Goal: Information Seeking & Learning: Learn about a topic

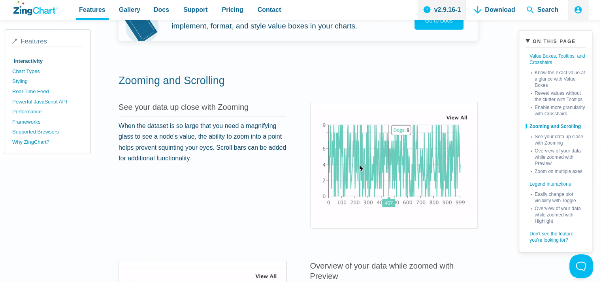
scroll to position [712, 0]
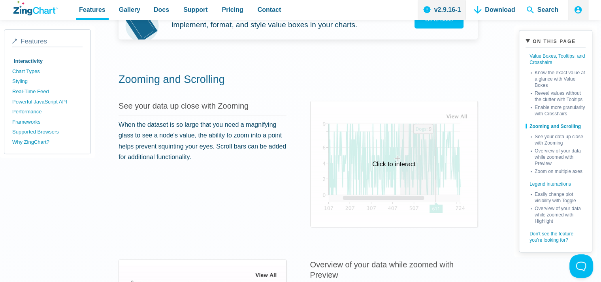
click at [411, 170] on div "Click to interact" at bounding box center [394, 164] width 167 height 126
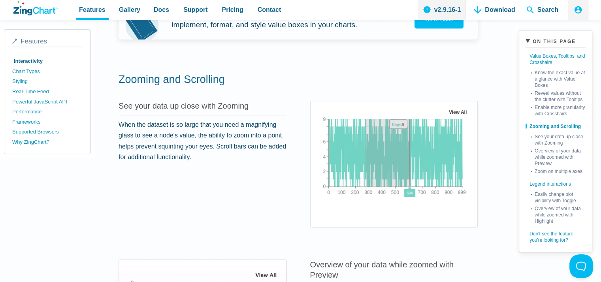
drag, startPoint x: 414, startPoint y: 154, endPoint x: 368, endPoint y: 156, distance: 45.9
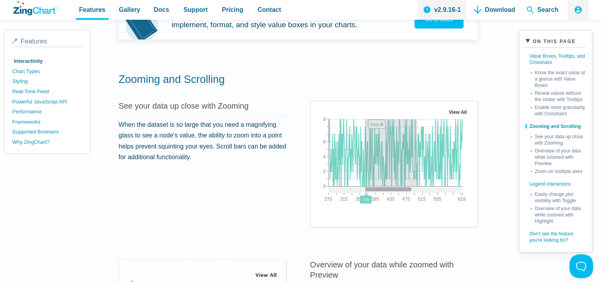
drag, startPoint x: 368, startPoint y: 156, endPoint x: 421, endPoint y: 168, distance: 53.7
click at [421, 168] on img "App Content" at bounding box center [395, 157] width 157 height 99
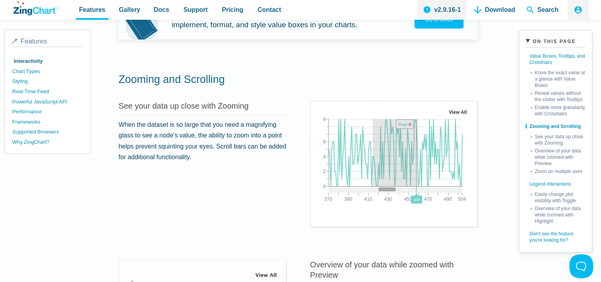
drag, startPoint x: 421, startPoint y: 168, endPoint x: 375, endPoint y: 166, distance: 45.5
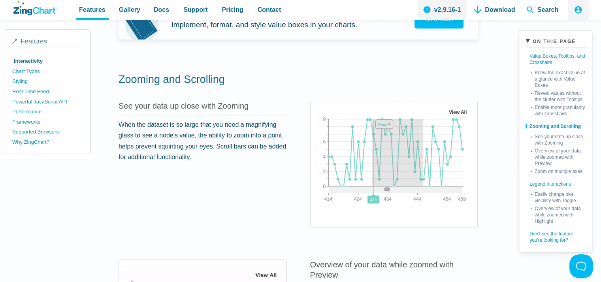
drag, startPoint x: 375, startPoint y: 166, endPoint x: 427, endPoint y: 170, distance: 51.5
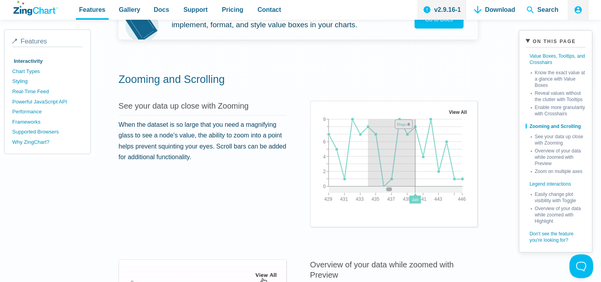
drag, startPoint x: 395, startPoint y: 166, endPoint x: 361, endPoint y: 162, distance: 34.9
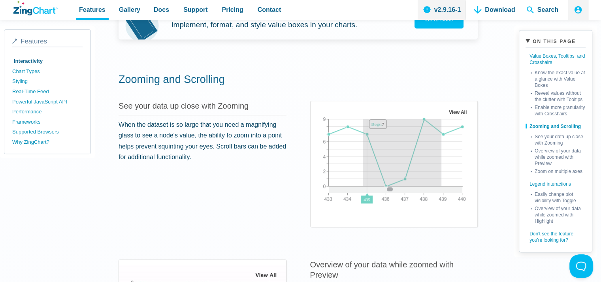
drag, startPoint x: 403, startPoint y: 172, endPoint x: 447, endPoint y: 176, distance: 44.0
click at [446, 176] on img "App Content" at bounding box center [395, 157] width 157 height 99
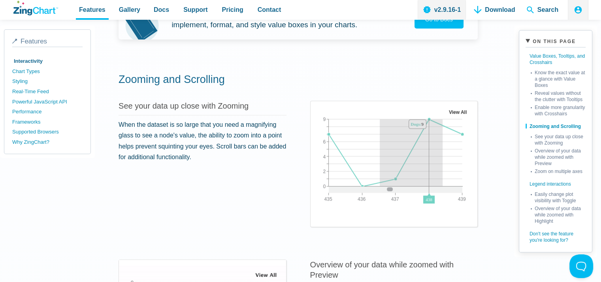
drag, startPoint x: 445, startPoint y: 176, endPoint x: 376, endPoint y: 170, distance: 68.7
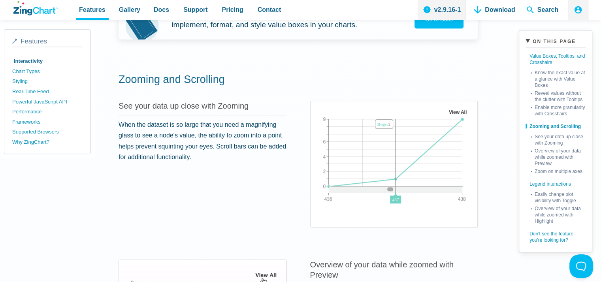
drag, startPoint x: 366, startPoint y: 169, endPoint x: 456, endPoint y: 176, distance: 90.8
click at [456, 176] on img "App Content" at bounding box center [395, 157] width 157 height 99
drag, startPoint x: 451, startPoint y: 176, endPoint x: 395, endPoint y: 173, distance: 55.8
click at [317, 206] on area "View All" at bounding box center [317, 206] width 0 height 0
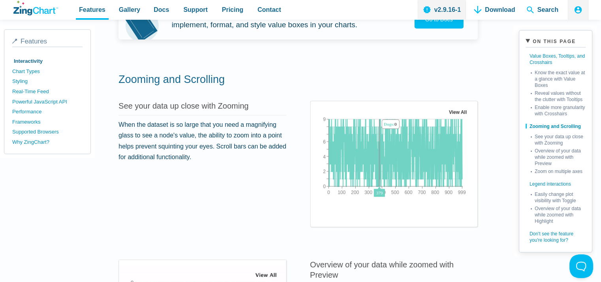
drag, startPoint x: 383, startPoint y: 144, endPoint x: 446, endPoint y: 160, distance: 64.5
click at [446, 160] on img "App Content" at bounding box center [395, 157] width 157 height 99
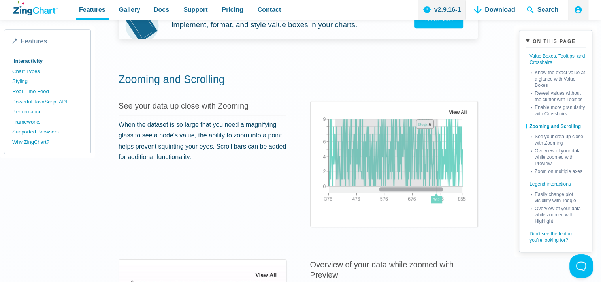
drag, startPoint x: 340, startPoint y: 135, endPoint x: 335, endPoint y: 135, distance: 4.4
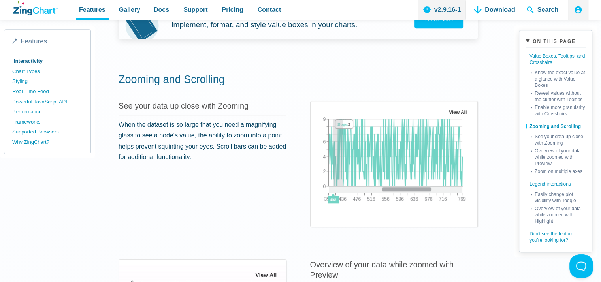
drag, startPoint x: 346, startPoint y: 139, endPoint x: 413, endPoint y: 155, distance: 68.7
click at [410, 154] on img "App Content" at bounding box center [395, 157] width 157 height 99
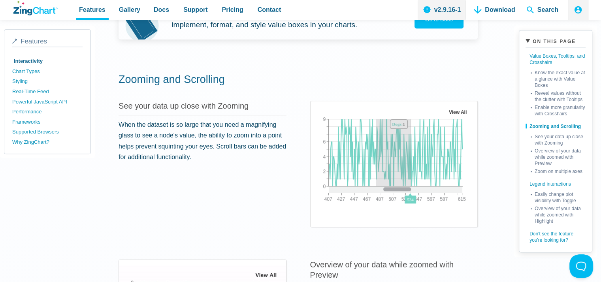
drag, startPoint x: 414, startPoint y: 155, endPoint x: 371, endPoint y: 146, distance: 43.6
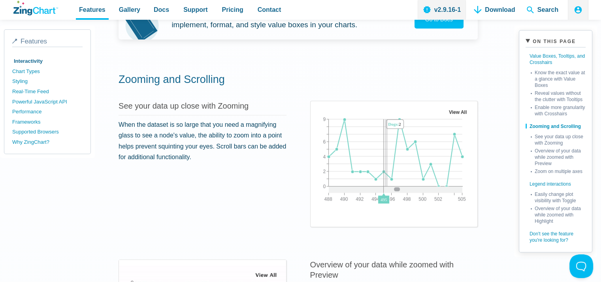
click at [391, 154] on img "App Content" at bounding box center [395, 157] width 157 height 99
drag, startPoint x: 386, startPoint y: 155, endPoint x: 396, endPoint y: 157, distance: 10.0
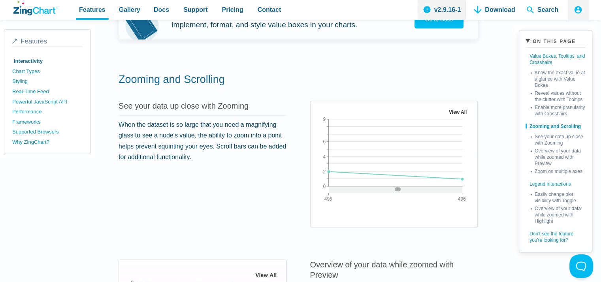
click at [317, 206] on area "View All" at bounding box center [317, 206] width 0 height 0
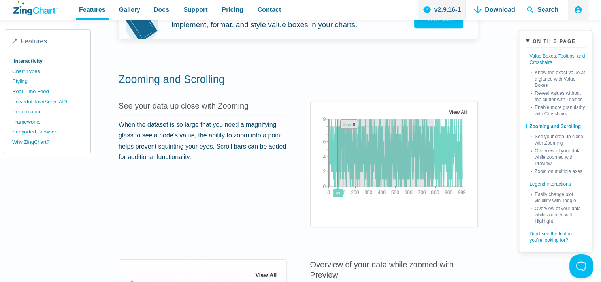
drag, startPoint x: 342, startPoint y: 153, endPoint x: 437, endPoint y: 166, distance: 96.2
click at [437, 166] on img "App Content" at bounding box center [395, 157] width 157 height 99
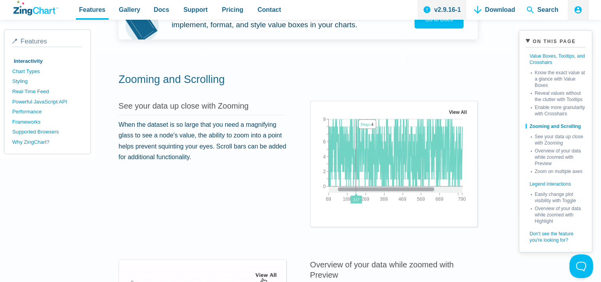
drag, startPoint x: 359, startPoint y: 151, endPoint x: 389, endPoint y: 157, distance: 30.6
click at [389, 157] on img "App Content" at bounding box center [395, 157] width 157 height 99
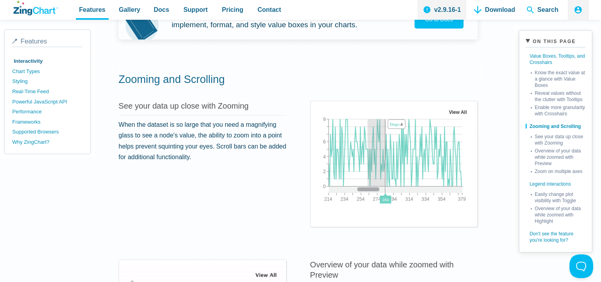
drag, startPoint x: 389, startPoint y: 157, endPoint x: 370, endPoint y: 157, distance: 18.6
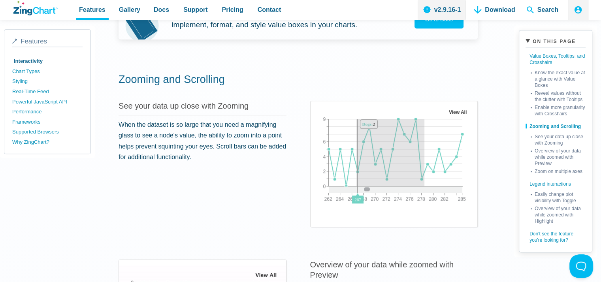
drag, startPoint x: 360, startPoint y: 136, endPoint x: 427, endPoint y: 163, distance: 72.7
click at [427, 163] on img "App Content" at bounding box center [395, 157] width 157 height 99
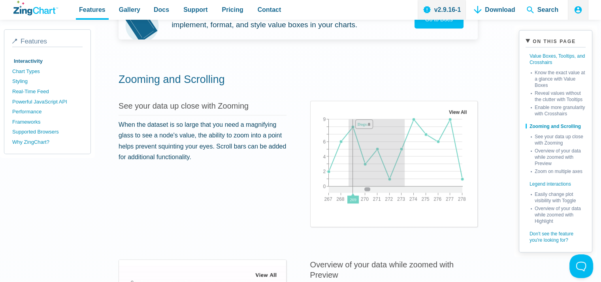
drag, startPoint x: 351, startPoint y: 127, endPoint x: 408, endPoint y: 149, distance: 60.3
click at [408, 149] on img "App Content" at bounding box center [395, 157] width 157 height 99
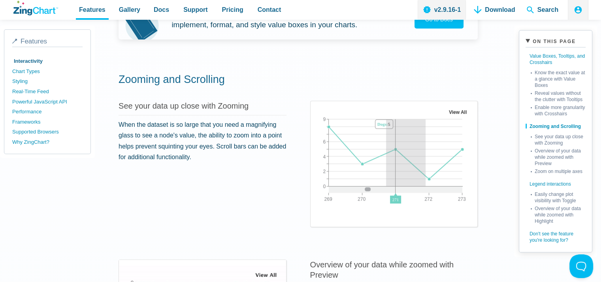
drag, startPoint x: 389, startPoint y: 144, endPoint x: 428, endPoint y: 152, distance: 39.5
click at [429, 152] on img "App Content" at bounding box center [395, 157] width 157 height 99
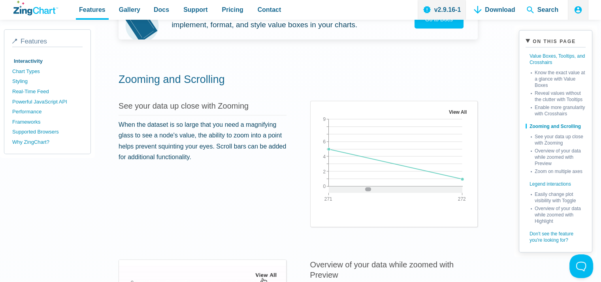
click at [317, 206] on area "View All" at bounding box center [317, 206] width 0 height 0
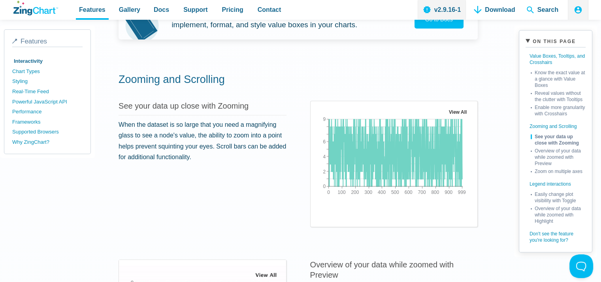
scroll to position [909, 0]
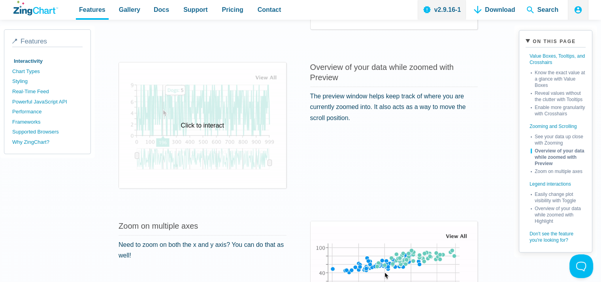
click at [219, 113] on div "Click to interact" at bounding box center [202, 125] width 167 height 126
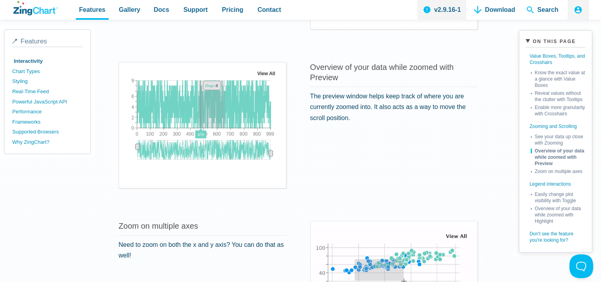
drag, startPoint x: 198, startPoint y: 104, endPoint x: 225, endPoint y: 110, distance: 27.1
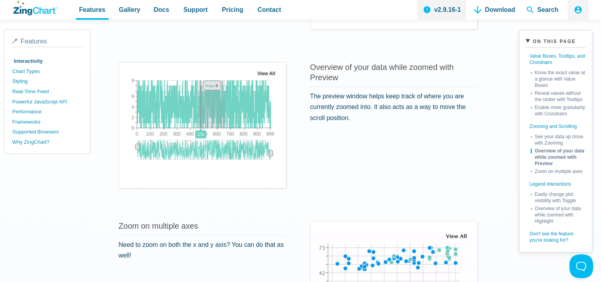
click at [225, 110] on img "App Content" at bounding box center [203, 118] width 157 height 99
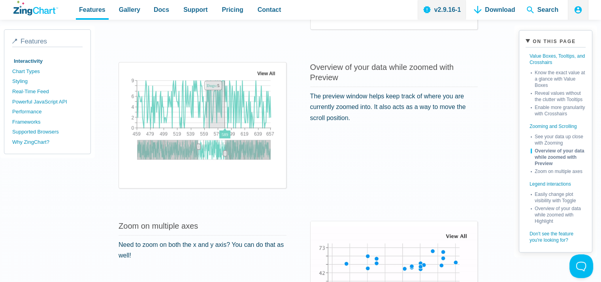
drag, startPoint x: 225, startPoint y: 110, endPoint x: 206, endPoint y: 109, distance: 19.0
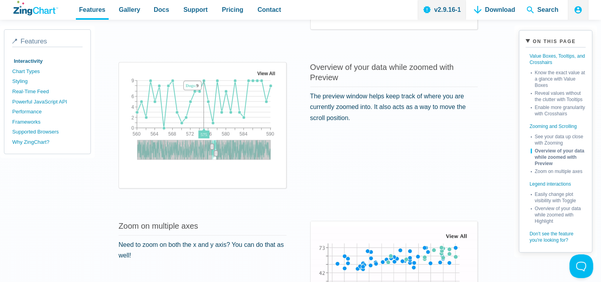
drag, startPoint x: 206, startPoint y: 109, endPoint x: 240, endPoint y: 114, distance: 34.8
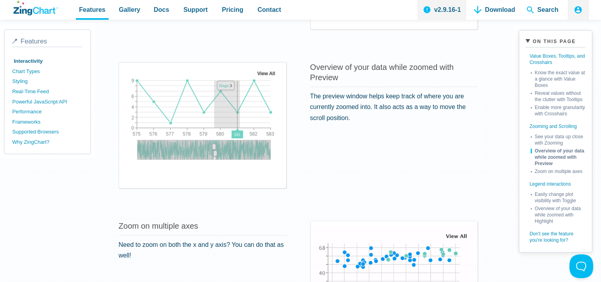
drag, startPoint x: 240, startPoint y: 114, endPoint x: 201, endPoint y: 113, distance: 39.2
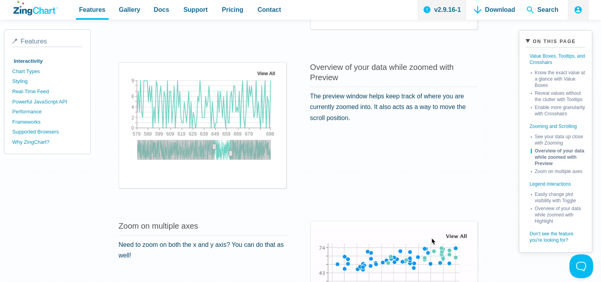
click at [229, 153] on g "App Content" at bounding box center [231, 154] width 4 height 6
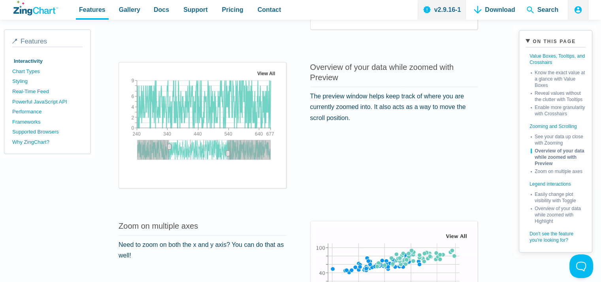
drag, startPoint x: 214, startPoint y: 147, endPoint x: 176, endPoint y: 149, distance: 38.4
click at [174, 149] on div "App Content" at bounding box center [169, 147] width 12 height 14
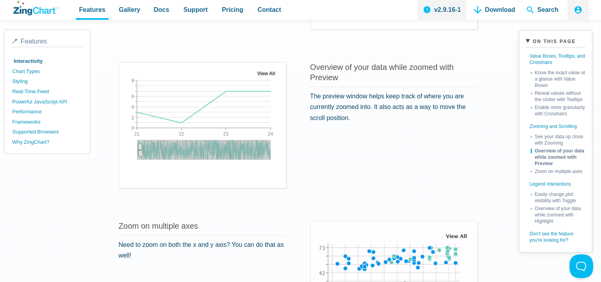
drag, startPoint x: 226, startPoint y: 151, endPoint x: 128, endPoint y: 149, distance: 98.1
click at [128, 149] on div "0 100 200 300 400 500 600 700 800 900 21 24 22 23 0 9 2 4 6 View All" at bounding box center [203, 118] width 157 height 99
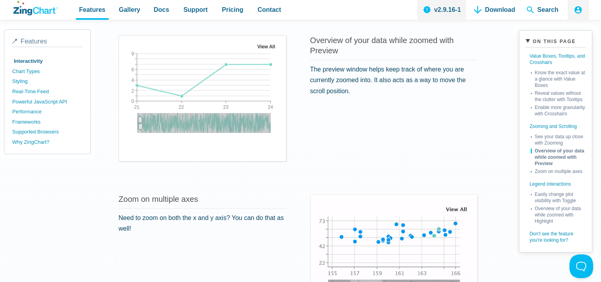
scroll to position [949, 0]
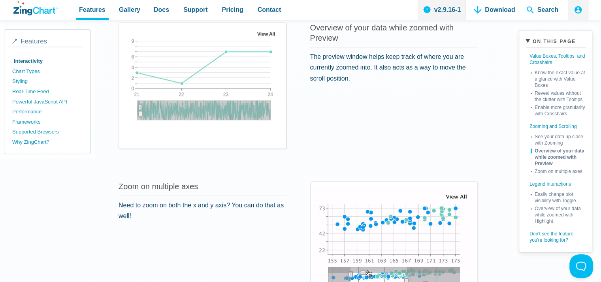
drag, startPoint x: 140, startPoint y: 146, endPoint x: 141, endPoint y: 142, distance: 4.4
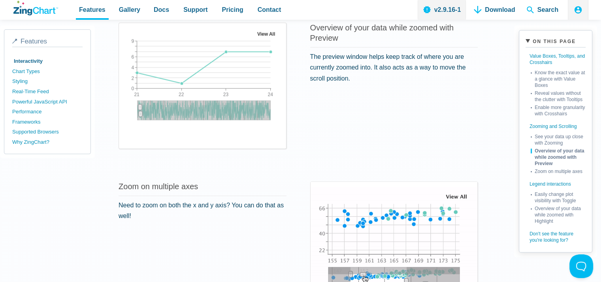
click at [141, 143] on div "0 100 200 300 400 500 600 700 800 900 21 24 22 23 0 9 2 4 6 View All" at bounding box center [202, 86] width 167 height 126
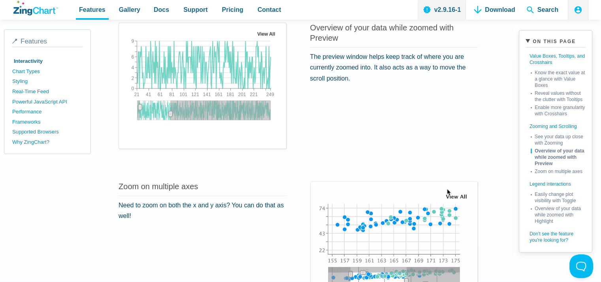
drag, startPoint x: 140, startPoint y: 106, endPoint x: 160, endPoint y: 110, distance: 20.5
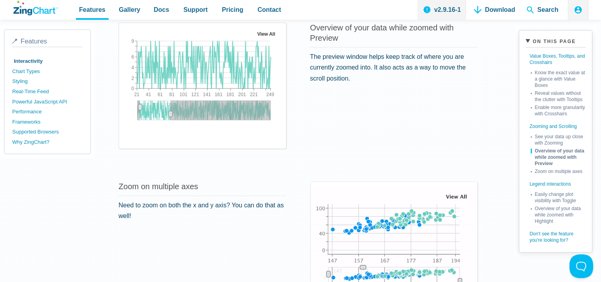
click at [170, 110] on div "App Content" at bounding box center [170, 114] width 12 height 14
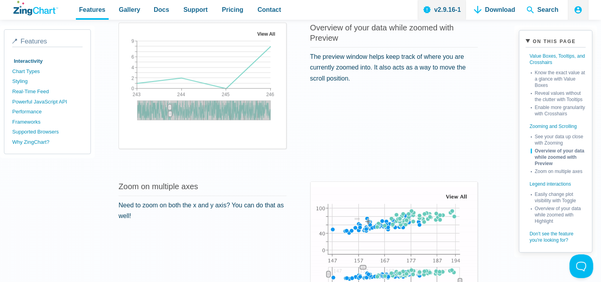
drag, startPoint x: 139, startPoint y: 106, endPoint x: 179, endPoint y: 108, distance: 39.6
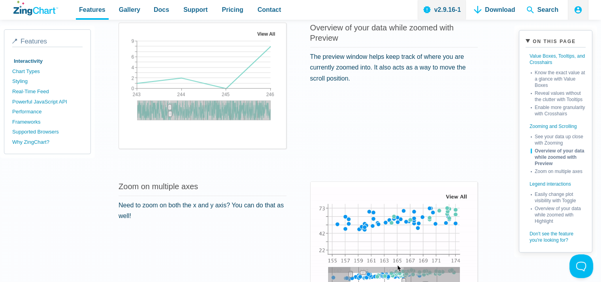
click at [187, 108] on div "0 100 200 300 400 500 600 700 800 900 243 246 244 245 0 9 2 4 6 View All" at bounding box center [203, 78] width 157 height 99
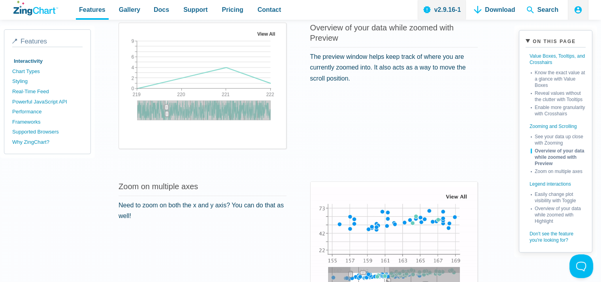
drag, startPoint x: 169, startPoint y: 106, endPoint x: 165, endPoint y: 108, distance: 4.6
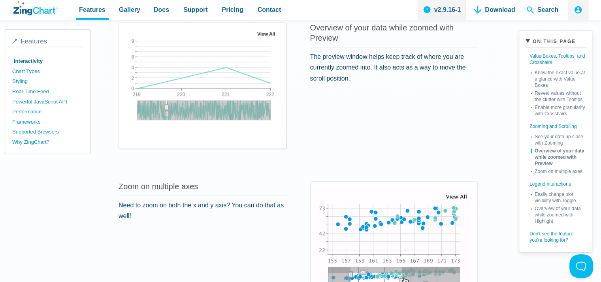
click at [165, 108] on div "App Content" at bounding box center [167, 114] width 12 height 14
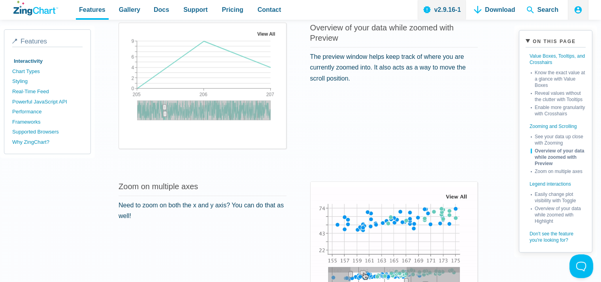
drag
click at [170, 108] on div "0 100 200 300 400 500 600 700 800 900 205 207 206 0 9 2 4 6 View All" at bounding box center [203, 78] width 157 height 99
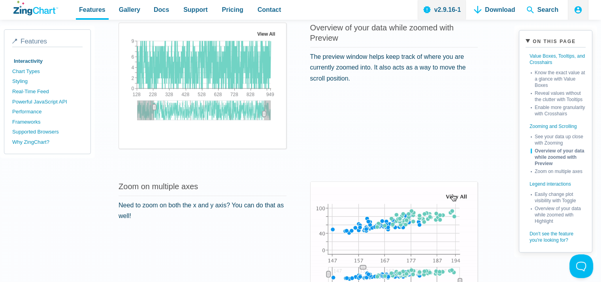
click at [264, 116] on icon "App Content" at bounding box center [264, 114] width 4 height 6
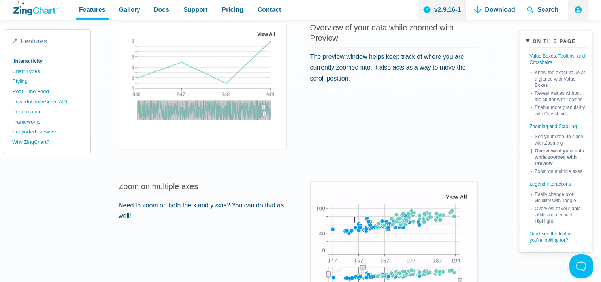
click at [268, 115] on div "0 100 200 300 400 500 600 700 800 900 946 949 947 948 0 9 2 4 6 View All" at bounding box center [203, 78] width 157 height 99
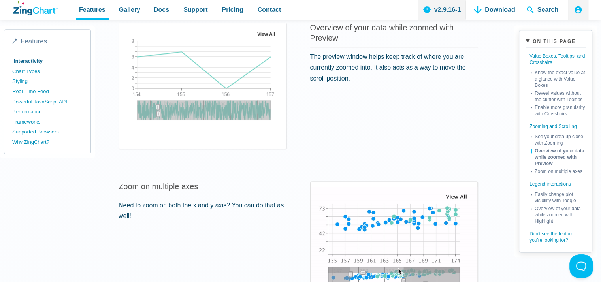
click at [158, 114] on g "App Content" at bounding box center [159, 114] width 4 height 6
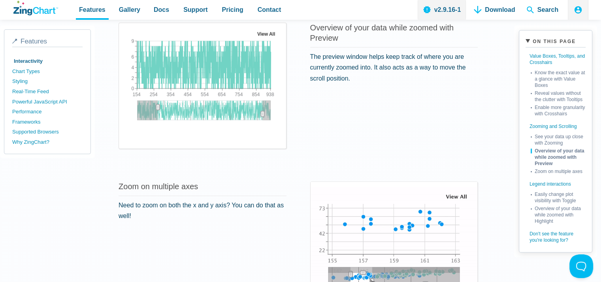
click at [262, 114] on div "App Content" at bounding box center [263, 114] width 12 height 14
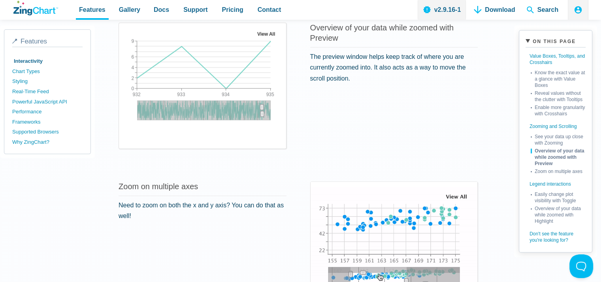
click at [277, 125] on div "0 100 200 300 400 500 600 700 800 900 932 935 933 934 0 9 2 4 6 View All" at bounding box center [203, 78] width 157 height 99
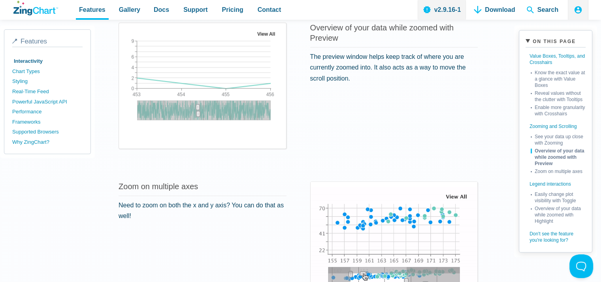
drag, startPoint x: 262, startPoint y: 114, endPoint x: 370, endPoint y: 143, distance: 111.6
click at [198, 114] on g "App Content" at bounding box center [198, 114] width 4 height 6
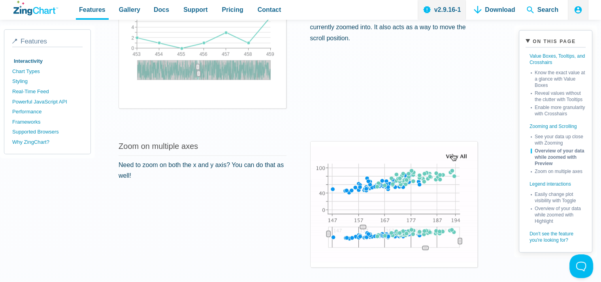
scroll to position [1028, 0]
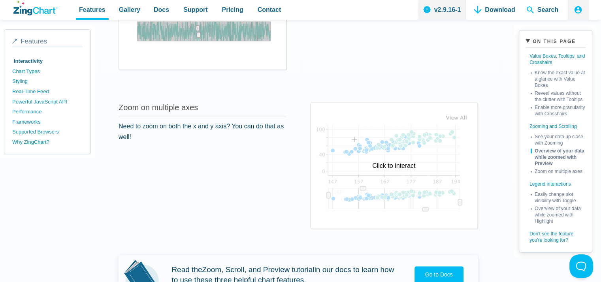
click at [457, 122] on div "Click to interact" at bounding box center [394, 166] width 167 height 126
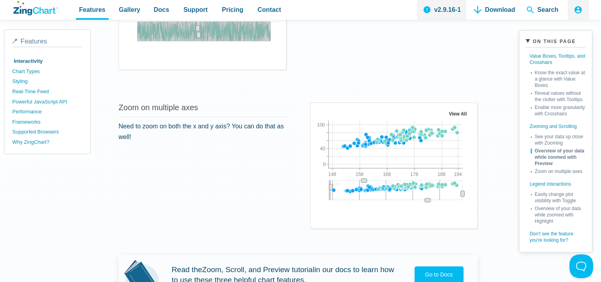
click at [333, 185] on g "App Content" at bounding box center [331, 187] width 4 height 6
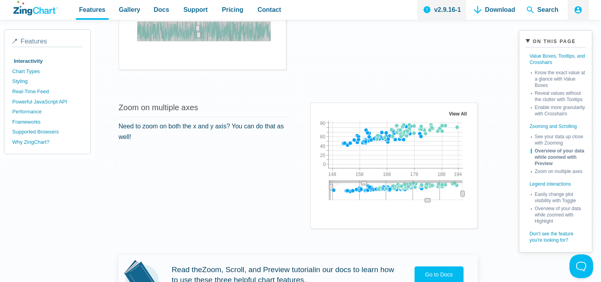
click at [366, 182] on icon "App Content" at bounding box center [364, 183] width 6 height 4
click at [430, 196] on icon "App Content" at bounding box center [428, 197] width 6 height 4
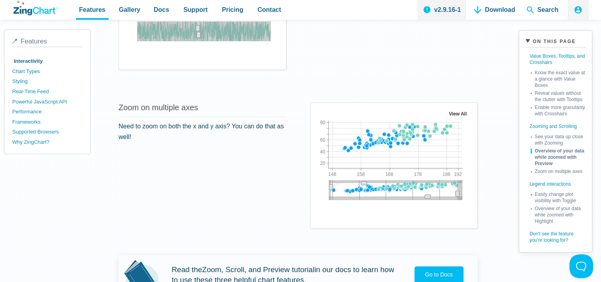
click at [459, 191] on icon "App Content" at bounding box center [458, 194] width 4 height 6
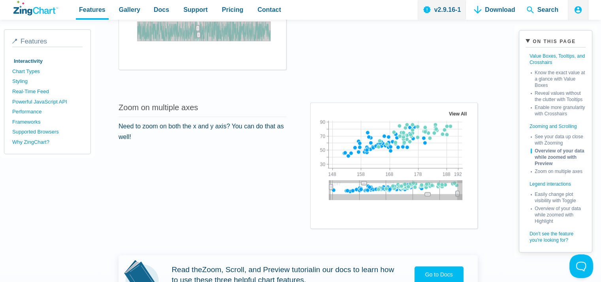
drag, startPoint x: 430, startPoint y: 195, endPoint x: 414, endPoint y: 194, distance: 16.6
click at [430, 193] on icon "App Content" at bounding box center [428, 195] width 6 height 4
click at [364, 182] on icon "App Content" at bounding box center [364, 183] width 6 height 4
drag, startPoint x: 333, startPoint y: 186, endPoint x: 339, endPoint y: 186, distance: 5.9
click at [337, 186] on icon "App Content" at bounding box center [336, 187] width 1 height 3
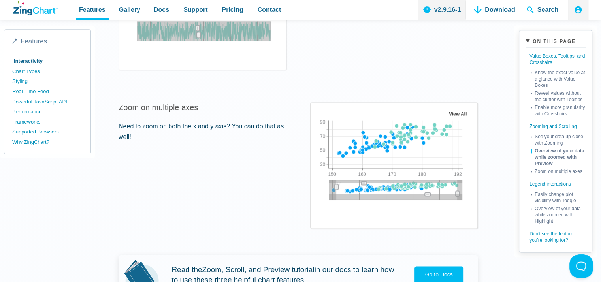
drag, startPoint x: 460, startPoint y: 193, endPoint x: 443, endPoint y: 193, distance: 17.0
click at [443, 194] on div "App Content" at bounding box center [396, 197] width 134 height 6
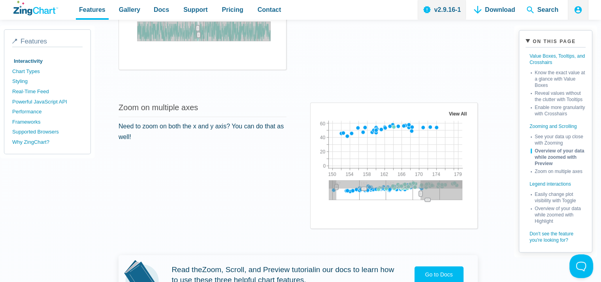
drag, startPoint x: 460, startPoint y: 192, endPoint x: 423, endPoint y: 194, distance: 36.4
click at [423, 194] on div "147 157 167 177 187 150 179 154 158 162 166 170 174 0 60 20 40 View All" at bounding box center [395, 158] width 157 height 99
drag, startPoint x: 431, startPoint y: 198, endPoint x: 427, endPoint y: 193, distance: 5.9
click at [427, 193] on g "App Content" at bounding box center [428, 195] width 6 height 4
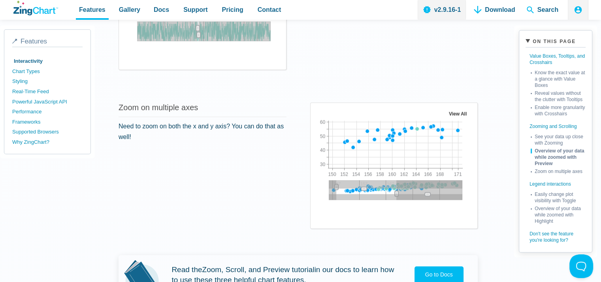
drag, startPoint x: 423, startPoint y: 192, endPoint x: 431, endPoint y: 193, distance: 8.5
click at [400, 193] on div "147 157 167 177 187 150 171 152 154 156 158 160 162 164 166 168 30 60 40 50 Vie…" at bounding box center [395, 158] width 157 height 99
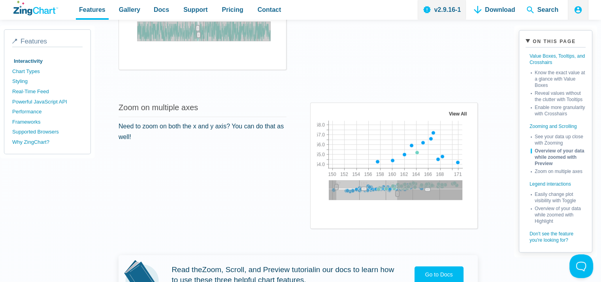
drag, startPoint x: 431, startPoint y: 193, endPoint x: 409, endPoint y: 194, distance: 22.2
click at [430, 189] on g "App Content" at bounding box center [428, 190] width 6 height 4
drag, startPoint x: 400, startPoint y: 194, endPoint x: 414, endPoint y: 193, distance: 13.5
click at [414, 193] on div "App Content" at bounding box center [396, 194] width 134 height 11
click at [404, 183] on div "App Content" at bounding box center [396, 186] width 134 height 13
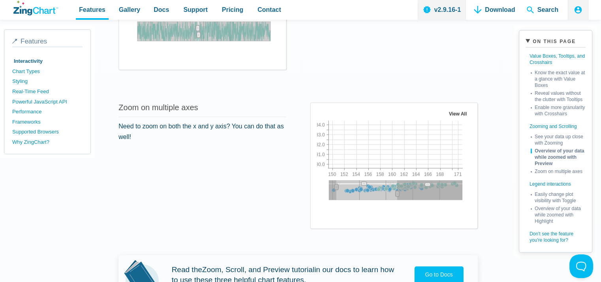
click at [422, 192] on div "App Content" at bounding box center [396, 192] width 134 height 16
drag, startPoint x: 430, startPoint y: 192, endPoint x: 430, endPoint y: 200, distance: 8.3
click at [430, 200] on g "App Content" at bounding box center [428, 199] width 6 height 4
drag, startPoint x: 400, startPoint y: 193, endPoint x: 380, endPoint y: 192, distance: 20.6
click at [400, 183] on div "147 157 167 177 187 150 171 152 154 156 158 160 162 164 166 168 0 40 10 20 30 V…" at bounding box center [395, 158] width 157 height 99
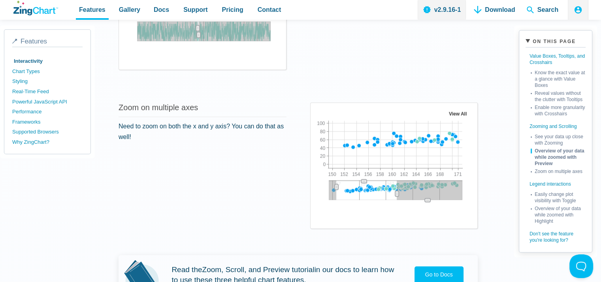
drag, startPoint x: 366, startPoint y: 187, endPoint x: 368, endPoint y: 178, distance: 9.2
click at [367, 179] on icon "App Content" at bounding box center [364, 181] width 6 height 4
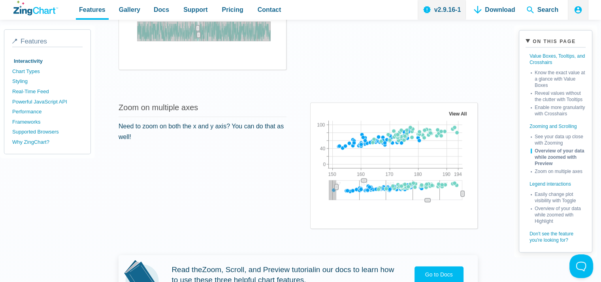
drag, startPoint x: 400, startPoint y: 192, endPoint x: 450, endPoint y: 193, distance: 49.8
click at [477, 193] on div "147 157 167 177 187 150 194 160 170 180 190 0 100 40 View All" at bounding box center [394, 166] width 167 height 126
drag, startPoint x: 342, startPoint y: 187, endPoint x: 321, endPoint y: 192, distance: 21.2
click at [321, 192] on div "147 157 167 177 187 147 194 157 167 177 187 0 100 40 View All" at bounding box center [395, 158] width 157 height 99
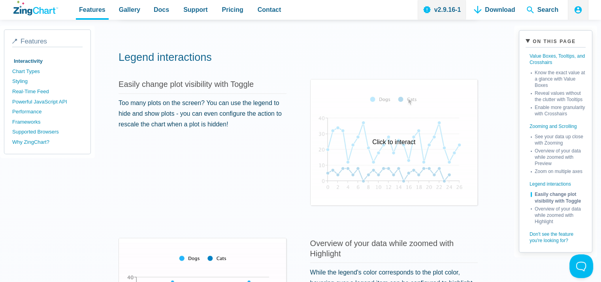
scroll to position [1305, 0]
click at [366, 162] on div "Click to interact" at bounding box center [394, 143] width 167 height 126
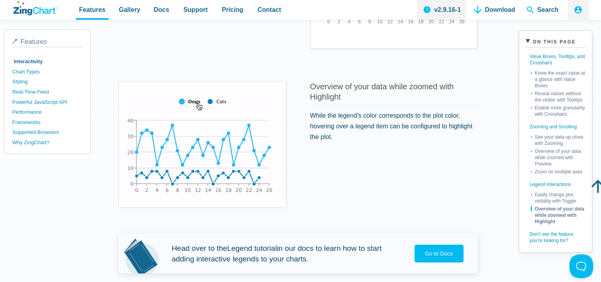
scroll to position [1463, 0]
click at [244, 178] on div "Click to interact" at bounding box center [202, 144] width 167 height 126
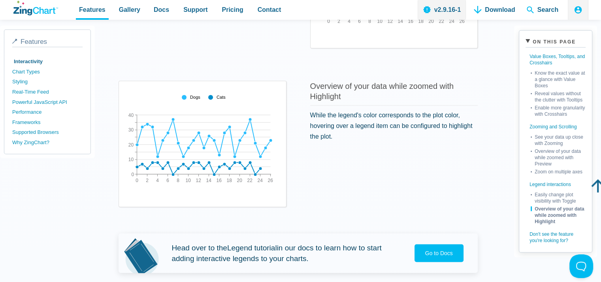
drag, startPoint x: 245, startPoint y: 166, endPoint x: 158, endPoint y: 167, distance: 86.6
click at [158, 167] on div "0 26 2 4 6 8 10 12 14 16 18 20 22 24 0 40 10 20 30 Dogs Cats" at bounding box center [203, 136] width 157 height 99
click at [214, 96] on div "App Content" at bounding box center [204, 97] width 55 height 12
click at [213, 97] on div "App Content" at bounding box center [204, 97] width 55 height 12
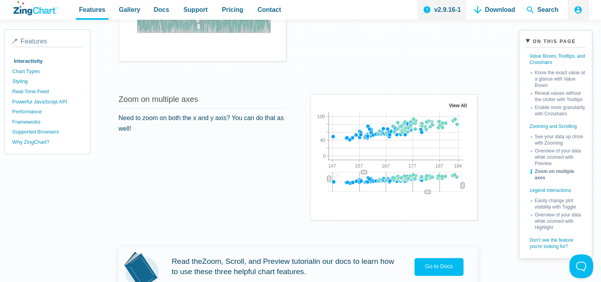
scroll to position [909, 0]
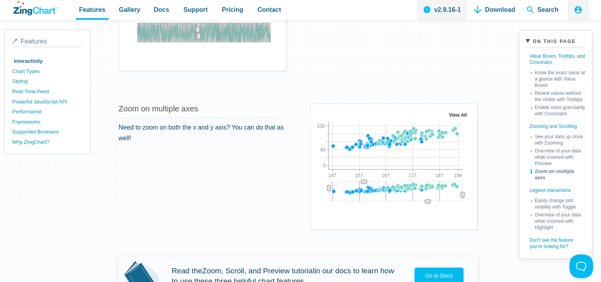
scroll to position [1028, 0]
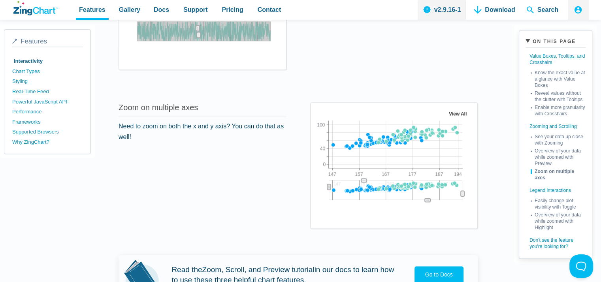
click at [317, 208] on area "View All" at bounding box center [317, 208] width 0 height 0
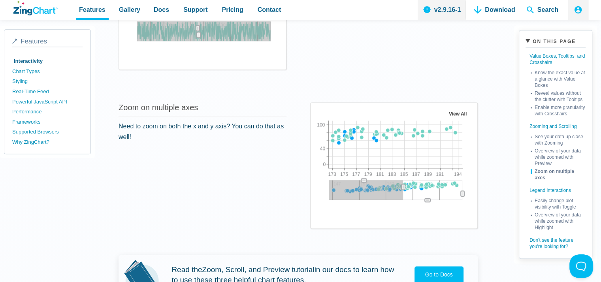
drag, startPoint x: 331, startPoint y: 187, endPoint x: 497, endPoint y: 185, distance: 165.6
click at [478, 194] on div "147 157 167 177 187 173 194 175 177 179 181 183 185 187 189 191 0 100 40 View A…" at bounding box center [394, 166] width 167 height 126
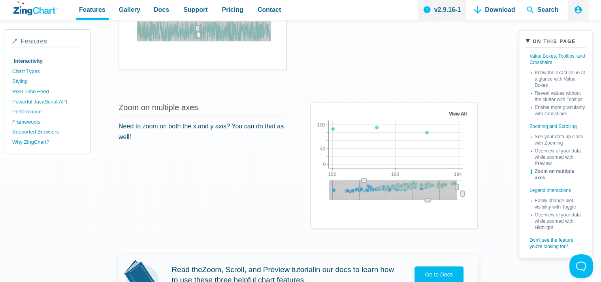
click at [317, 208] on area "View All" at bounding box center [317, 208] width 0 height 0
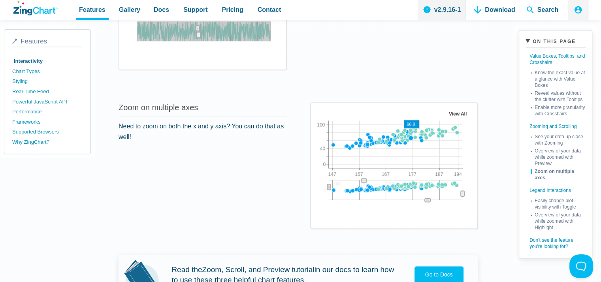
click at [317, 208] on area "App Content" at bounding box center [317, 208] width 0 height 0
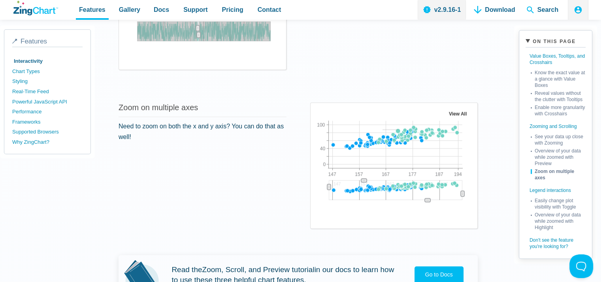
drag, startPoint x: 401, startPoint y: 129, endPoint x: 375, endPoint y: 131, distance: 26.1
click at [375, 130] on div "147 157 167 177 187 147 194 157 167 177 187 0 100 40 View All" at bounding box center [395, 158] width 157 height 99
drag, startPoint x: 370, startPoint y: 130, endPoint x: 400, endPoint y: 144, distance: 33.6
click at [400, 144] on img "App Content" at bounding box center [395, 158] width 157 height 99
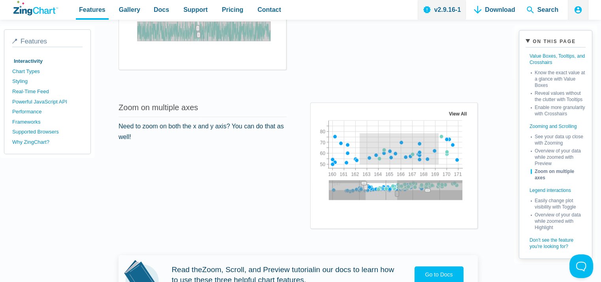
drag, startPoint x: 363, startPoint y: 132, endPoint x: 485, endPoint y: 177, distance: 130.6
click at [478, 177] on div "147 157 167 177 187 160 171 161 162 163 164 165 166 167 168 169 170 50 60 70 80…" at bounding box center [394, 166] width 167 height 126
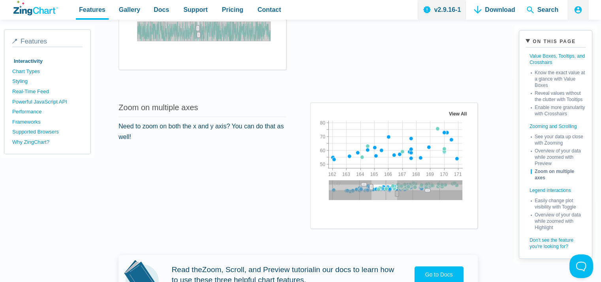
click at [317, 208] on area "View All" at bounding box center [317, 208] width 0 height 0
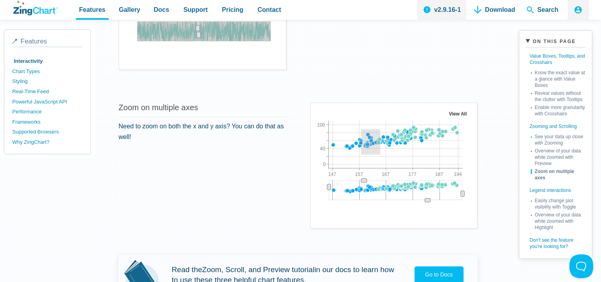
drag, startPoint x: 364, startPoint y: 128, endPoint x: 383, endPoint y: 154, distance: 31.6
click at [383, 154] on img "App Content" at bounding box center [395, 158] width 157 height 99
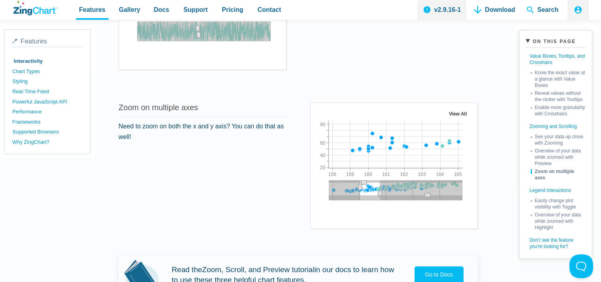
click at [317, 208] on area "View All" at bounding box center [317, 208] width 0 height 0
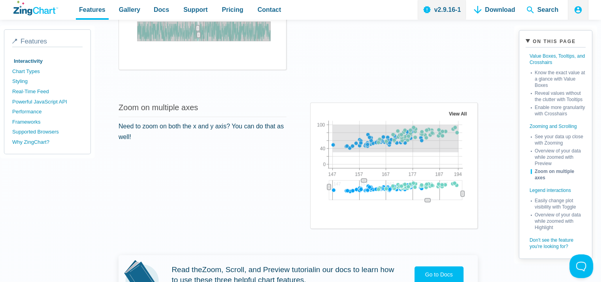
drag, startPoint x: 332, startPoint y: 123, endPoint x: 466, endPoint y: 151, distance: 137.5
click at [466, 151] on img "App Content" at bounding box center [395, 158] width 157 height 99
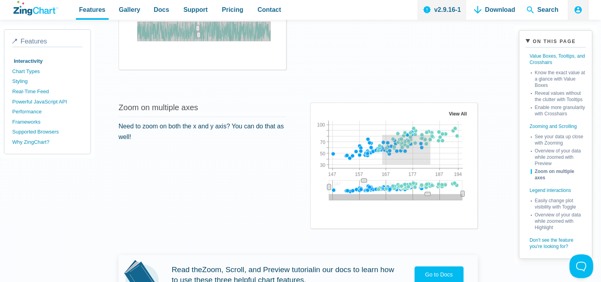
drag, startPoint x: 385, startPoint y: 134, endPoint x: 433, endPoint y: 170, distance: 60.2
click at [433, 170] on img "App Content" at bounding box center [395, 158] width 157 height 99
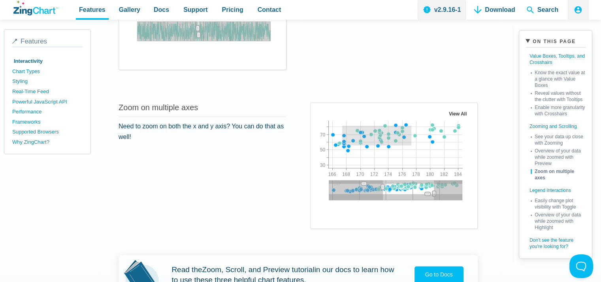
drag, startPoint x: 414, startPoint y: 145, endPoint x: 324, endPoint y: 120, distance: 93.4
click at [325, 120] on img "App Content" at bounding box center [395, 158] width 157 height 99
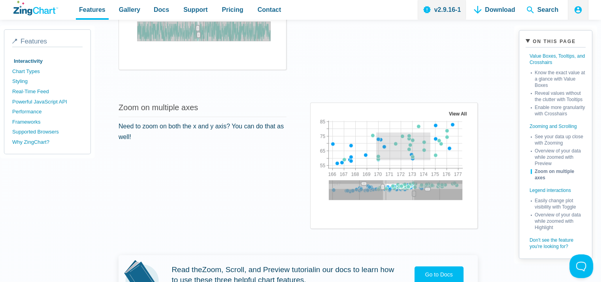
drag, startPoint x: 420, startPoint y: 152, endPoint x: 468, endPoint y: 177, distance: 54.3
click at [466, 176] on img "App Content" at bounding box center [395, 158] width 157 height 99
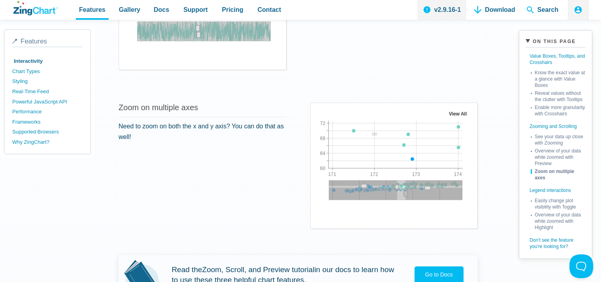
drag, startPoint x: 380, startPoint y: 135, endPoint x: 500, endPoint y: 171, distance: 125.4
drag, startPoint x: 452, startPoint y: 159, endPoint x: 361, endPoint y: 138, distance: 93.6
drag, startPoint x: 372, startPoint y: 122, endPoint x: 393, endPoint y: 135, distance: 25.0
click at [393, 135] on img "App Content" at bounding box center [395, 158] width 157 height 99
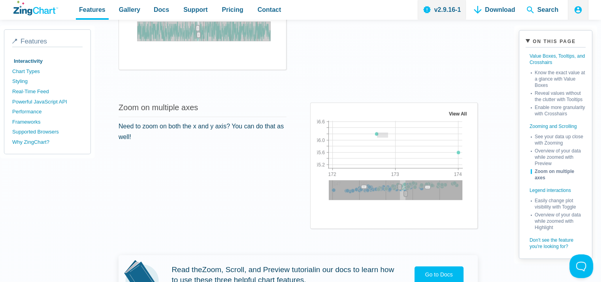
drag, startPoint x: 378, startPoint y: 135, endPoint x: 391, endPoint y: 132, distance: 13.8
click at [391, 132] on img "App Content" at bounding box center [395, 158] width 157 height 99
drag, startPoint x: 380, startPoint y: 133, endPoint x: 372, endPoint y: 141, distance: 11.5
click at [372, 141] on img "App Content" at bounding box center [395, 158] width 157 height 99
drag, startPoint x: 376, startPoint y: 132, endPoint x: 394, endPoint y: 145, distance: 21.7
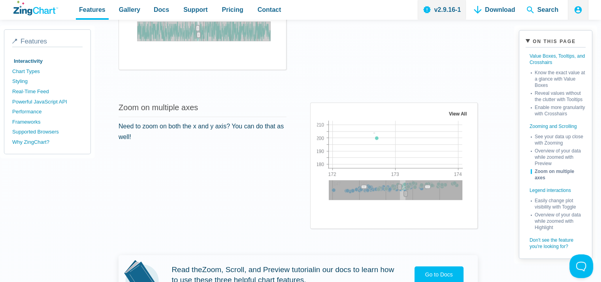
click at [394, 145] on img "App Content" at bounding box center [395, 158] width 157 height 99
drag, startPoint x: 365, startPoint y: 131, endPoint x: 387, endPoint y: 150, distance: 29.4
click at [387, 150] on img "App Content" at bounding box center [395, 158] width 157 height 99
drag, startPoint x: 419, startPoint y: 143, endPoint x: 416, endPoint y: 153, distance: 11.1
click at [416, 153] on img "App Content" at bounding box center [395, 158] width 157 height 99
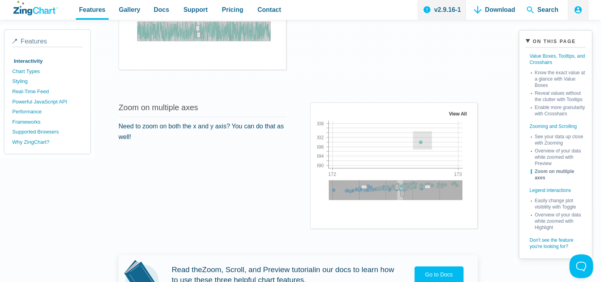
drag, startPoint x: 431, startPoint y: 133, endPoint x: 416, endPoint y: 149, distance: 21.8
click at [416, 149] on img "App Content" at bounding box center [395, 158] width 157 height 99
drag, startPoint x: 425, startPoint y: 143, endPoint x: 417, endPoint y: 149, distance: 10.1
click at [417, 149] on img "App Content" at bounding box center [395, 158] width 157 height 99
drag, startPoint x: 426, startPoint y: 153, endPoint x: 421, endPoint y: 160, distance: 8.7
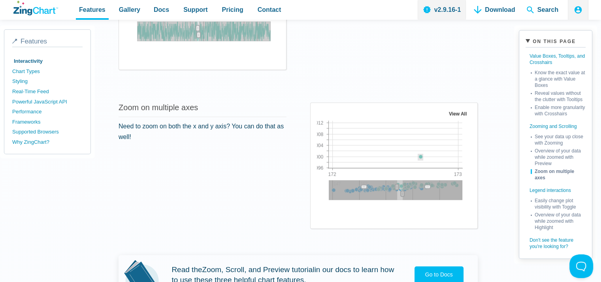
click at [421, 160] on img "App Content" at bounding box center [395, 158] width 157 height 99
click at [317, 208] on area "View All" at bounding box center [317, 208] width 0 height 0
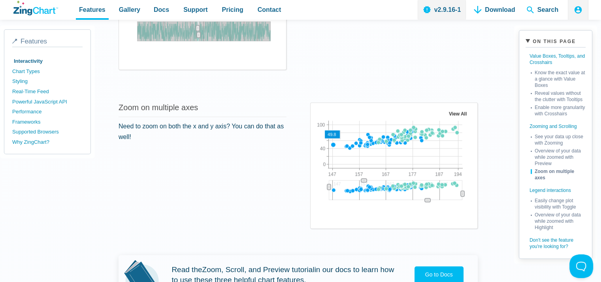
click at [317, 208] on area "App Content" at bounding box center [317, 208] width 0 height 0
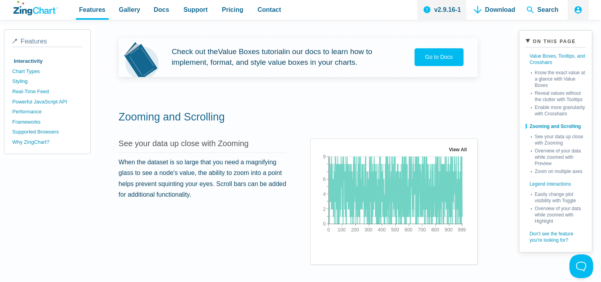
scroll to position [633, 0]
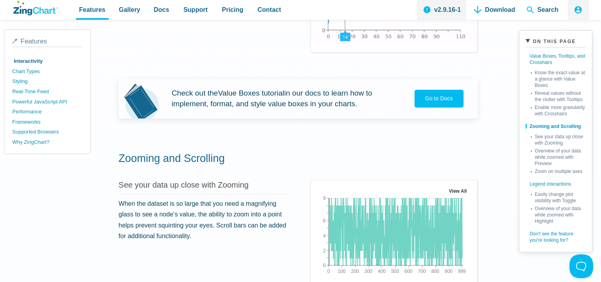
click at [317, 282] on area "View All" at bounding box center [317, 285] width 0 height 0
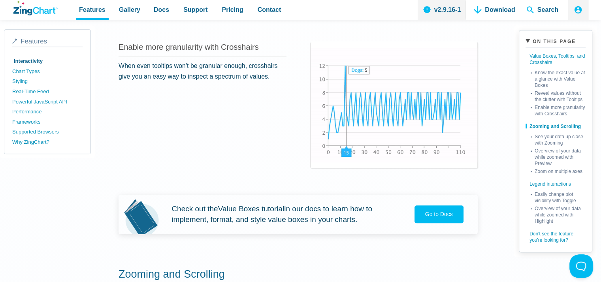
scroll to position [474, 0]
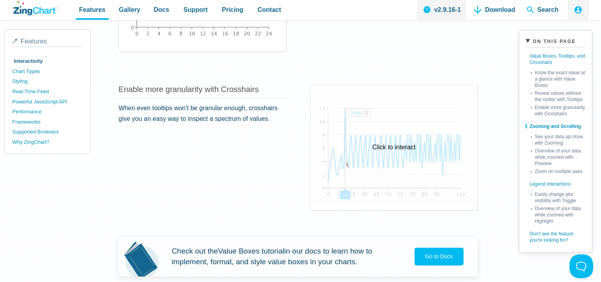
click at [395, 132] on div "Click to interact" at bounding box center [394, 148] width 167 height 126
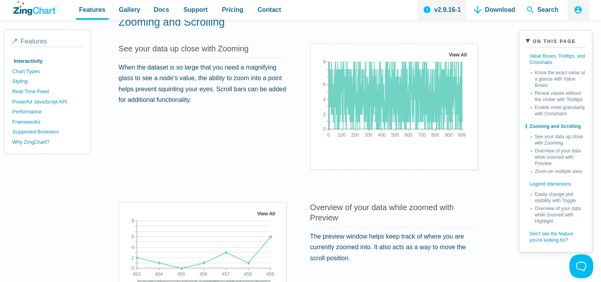
scroll to position [672, 0]
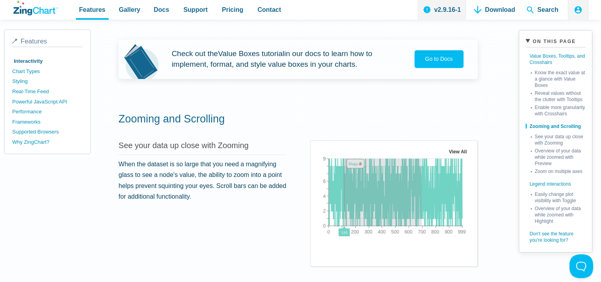
drag, startPoint x: 347, startPoint y: 194, endPoint x: 425, endPoint y: 194, distance: 77.5
click at [425, 194] on img "App Content" at bounding box center [395, 196] width 157 height 99
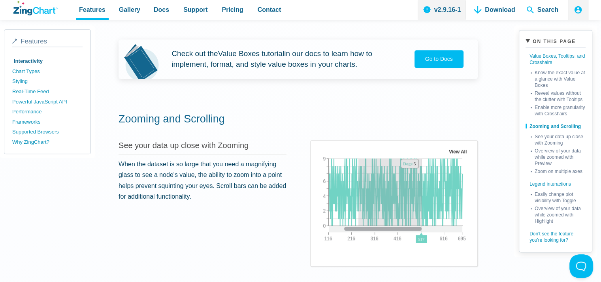
drag, startPoint x: 425, startPoint y: 194, endPoint x: 361, endPoint y: 194, distance: 63.3
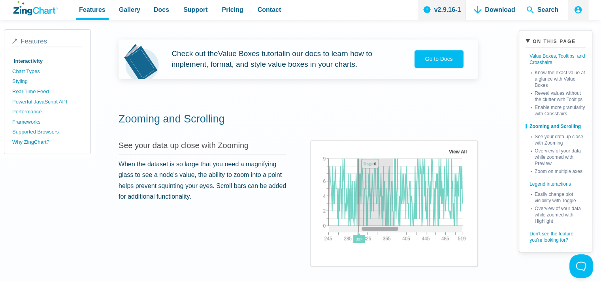
drag, startPoint x: 361, startPoint y: 194, endPoint x: 396, endPoint y: 194, distance: 34.4
click at [396, 194] on img "App Content" at bounding box center [395, 196] width 157 height 99
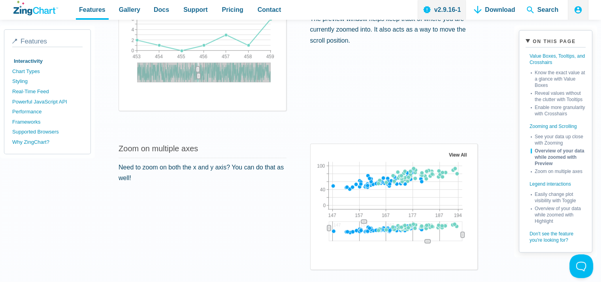
scroll to position [1067, 0]
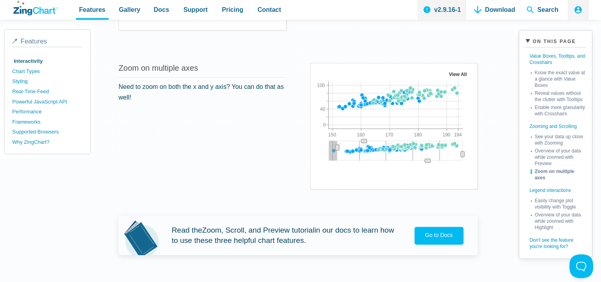
drag, startPoint x: 334, startPoint y: 147, endPoint x: 341, endPoint y: 146, distance: 7.2
click at [338, 146] on icon "App Content" at bounding box center [337, 147] width 1 height 3
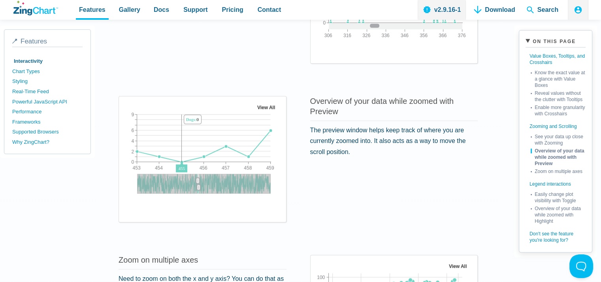
scroll to position [909, 0]
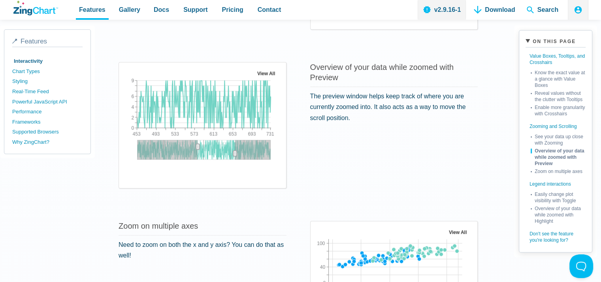
drag, startPoint x: 198, startPoint y: 155, endPoint x: 235, endPoint y: 152, distance: 36.4
click at [235, 152] on g "App Content" at bounding box center [235, 154] width 4 height 6
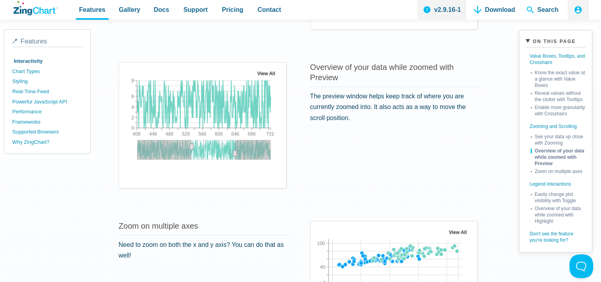
drag, startPoint x: 198, startPoint y: 147, endPoint x: 210, endPoint y: 147, distance: 12.7
click at [193, 147] on icon "App Content" at bounding box center [192, 147] width 4 height 6
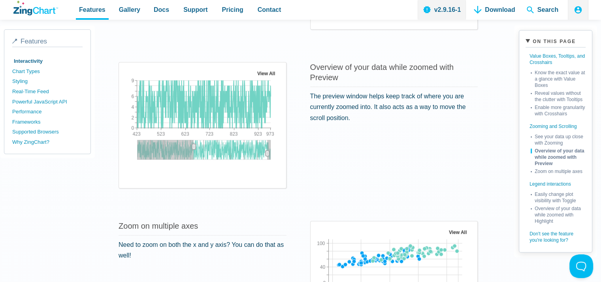
drag, startPoint x: 234, startPoint y: 151, endPoint x: 267, endPoint y: 149, distance: 32.9
click at [267, 151] on icon "App Content" at bounding box center [268, 154] width 4 height 6
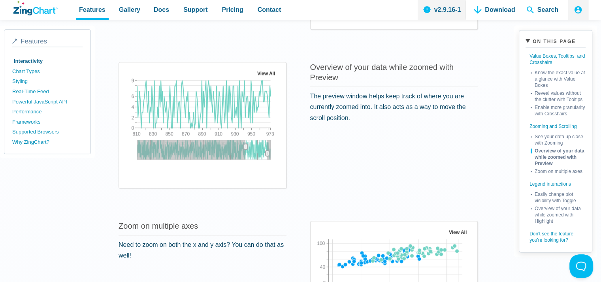
drag, startPoint x: 194, startPoint y: 145, endPoint x: 245, endPoint y: 147, distance: 51.0
click at [245, 147] on g "App Content" at bounding box center [246, 147] width 4 height 6
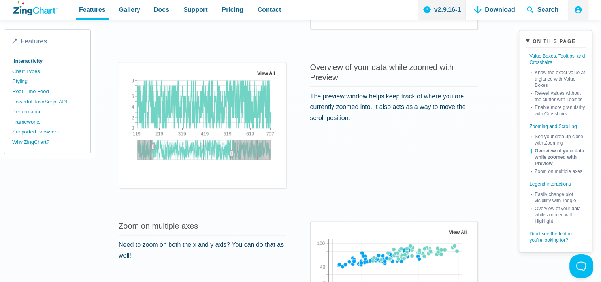
drag, startPoint x: 267, startPoint y: 151, endPoint x: 232, endPoint y: 152, distance: 35.6
click at [232, 152] on icon "App Content" at bounding box center [232, 153] width 1 height 3
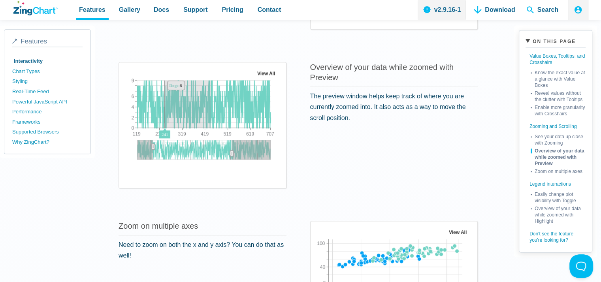
drag, startPoint x: 164, startPoint y: 97, endPoint x: 211, endPoint y: 112, distance: 48.9
click at [211, 112] on img "App Content" at bounding box center [203, 118] width 157 height 99
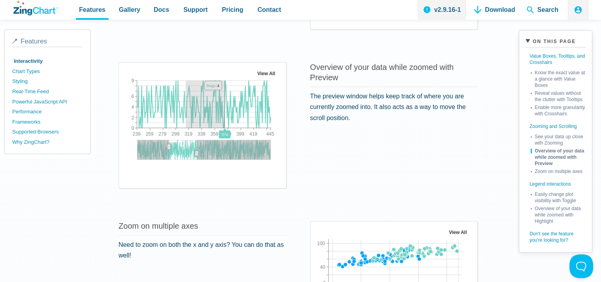
drag, startPoint x: 225, startPoint y: 111, endPoint x: 180, endPoint y: 110, distance: 44.3
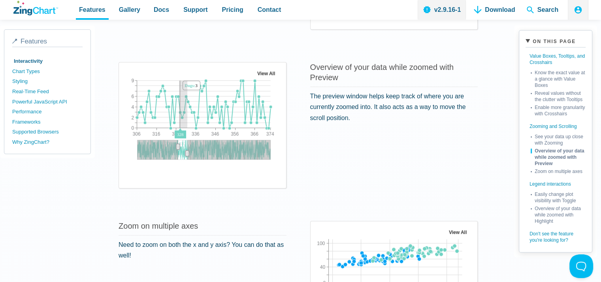
drag, startPoint x: 179, startPoint y: 92, endPoint x: 212, endPoint y: 105, distance: 35.2
click at [212, 105] on img "App Content" at bounding box center [203, 118] width 157 height 99
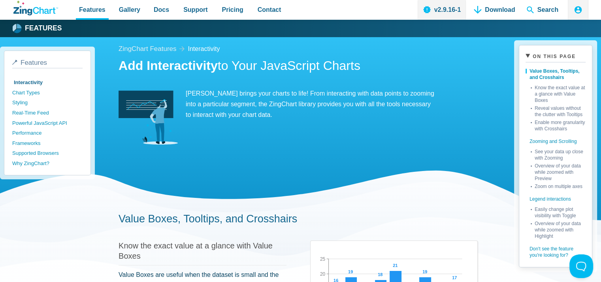
scroll to position [237, 0]
